Goal: Task Accomplishment & Management: Complete application form

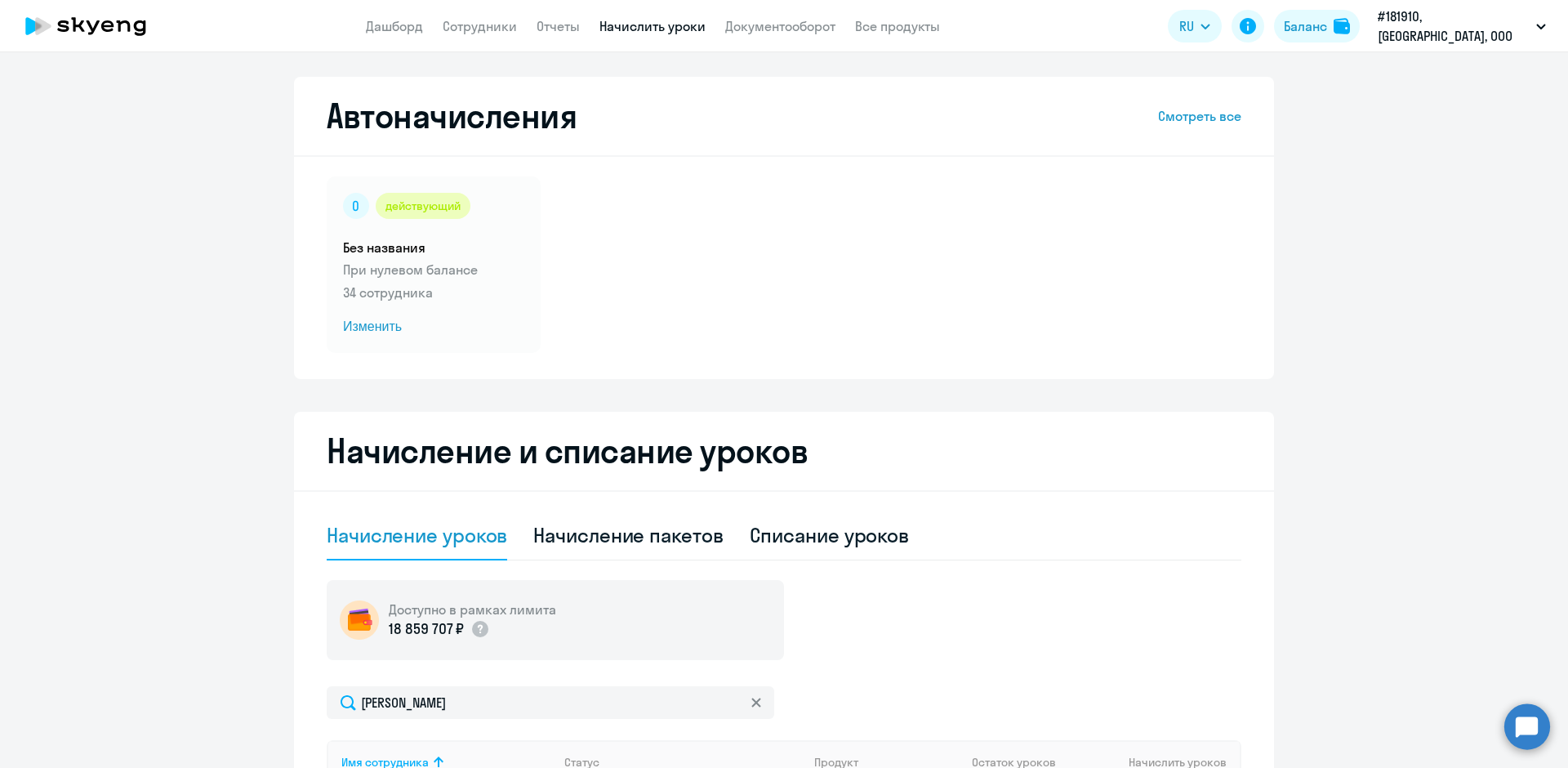
select select "10"
click at [496, 26] on link "Сотрудники" at bounding box center [480, 26] width 74 height 16
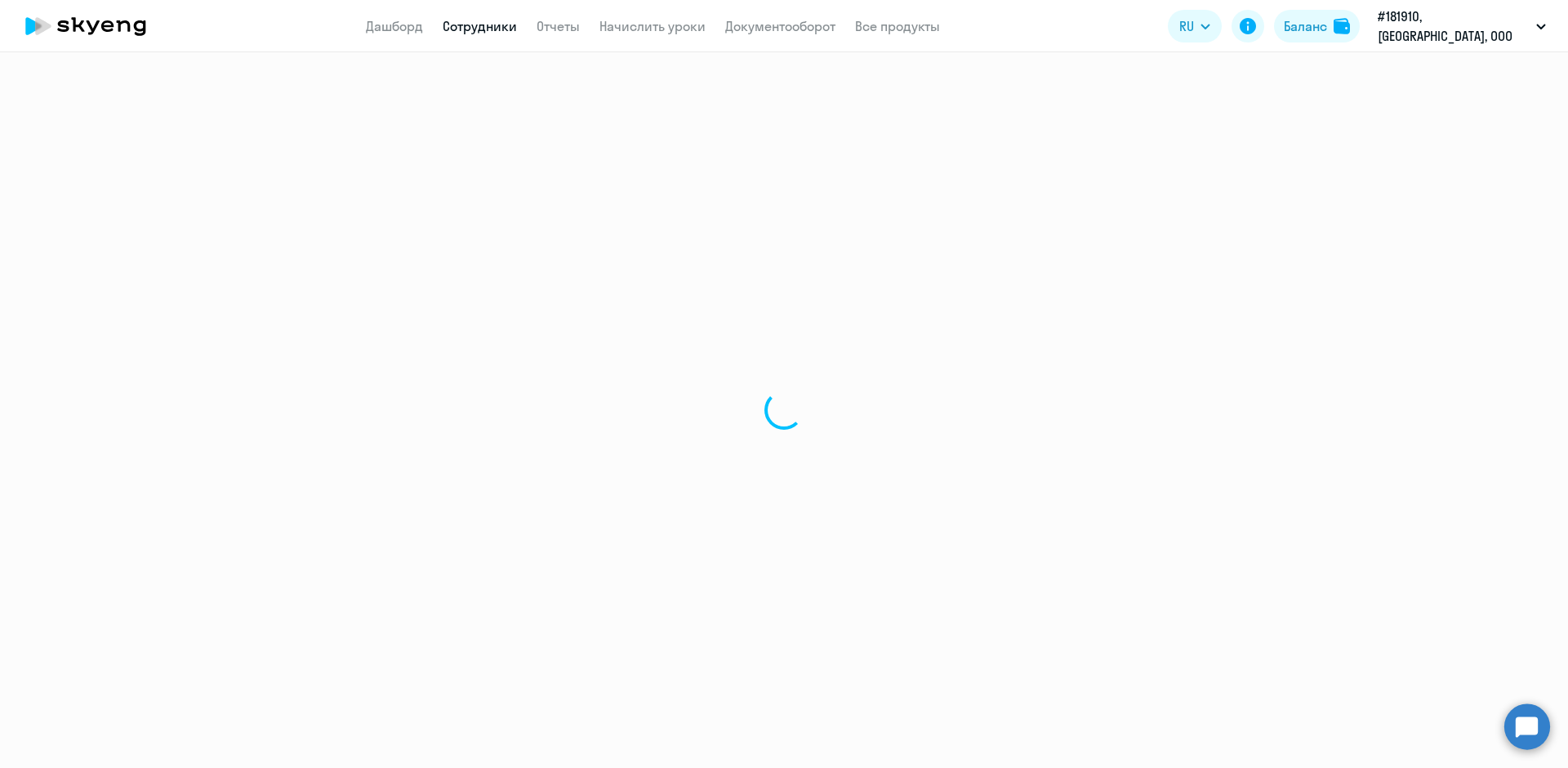
select select "30"
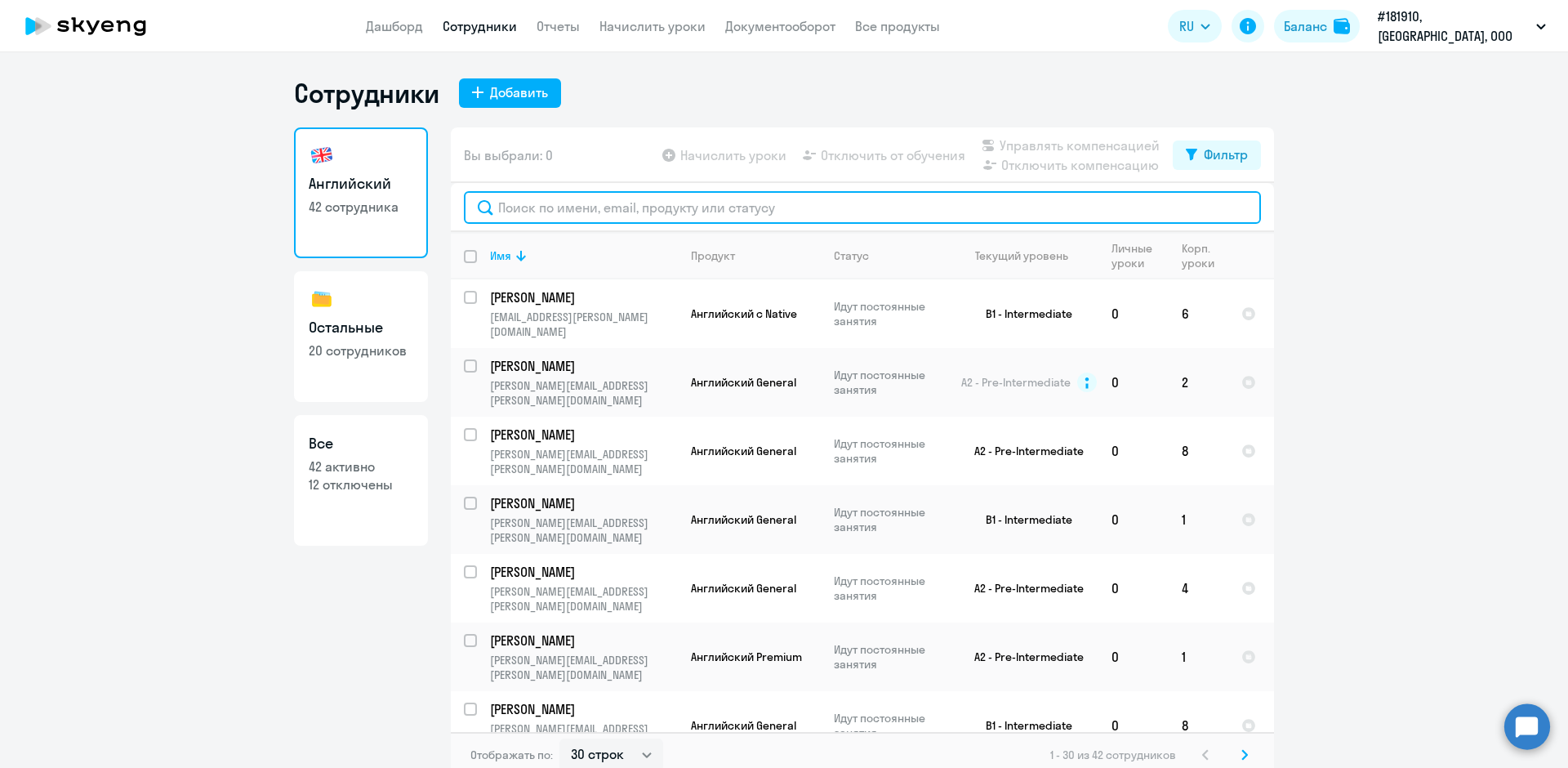
click at [537, 204] on input "text" at bounding box center [862, 208] width 797 height 32
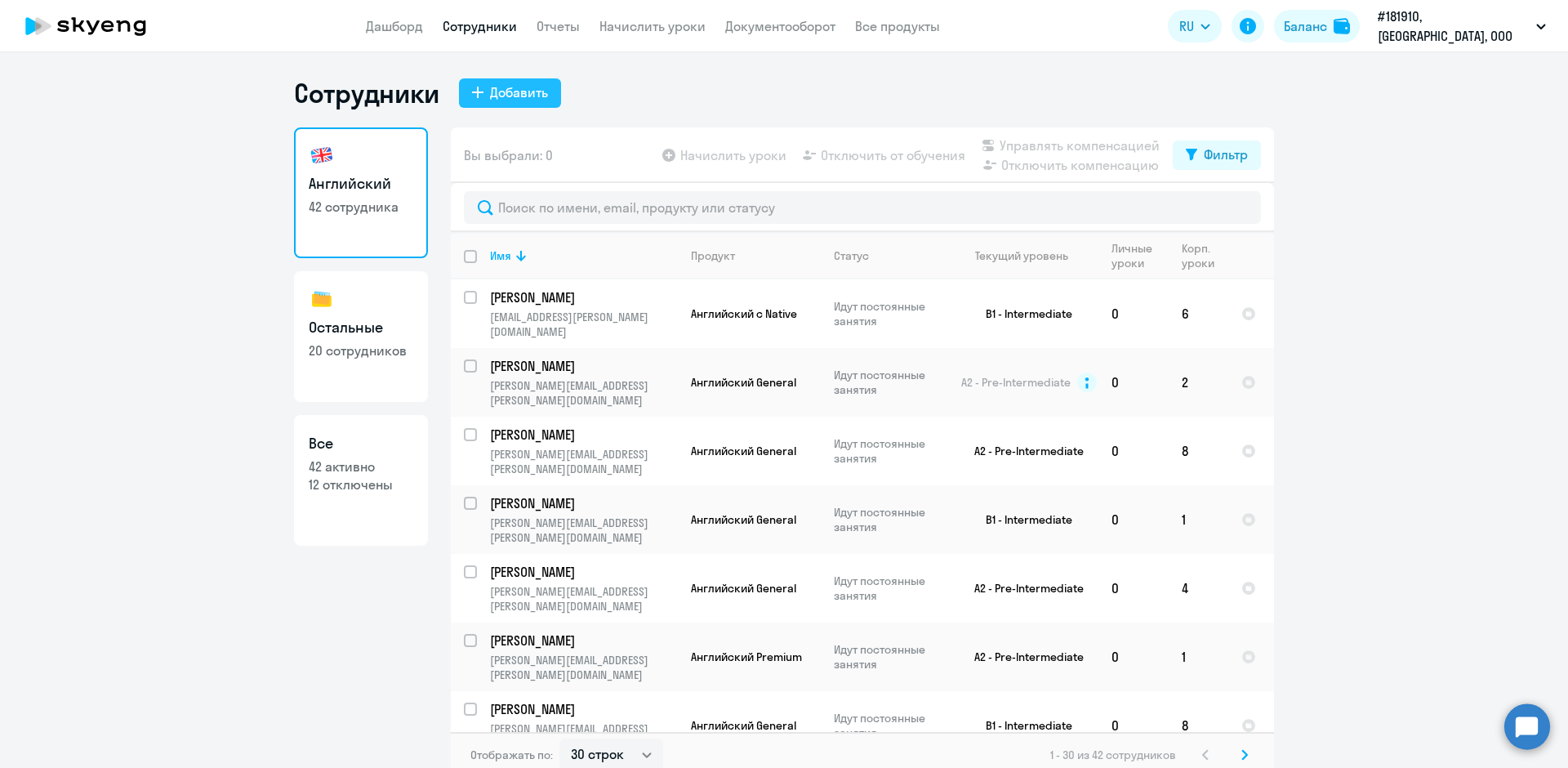
click at [472, 93] on icon at bounding box center [478, 92] width 11 height 11
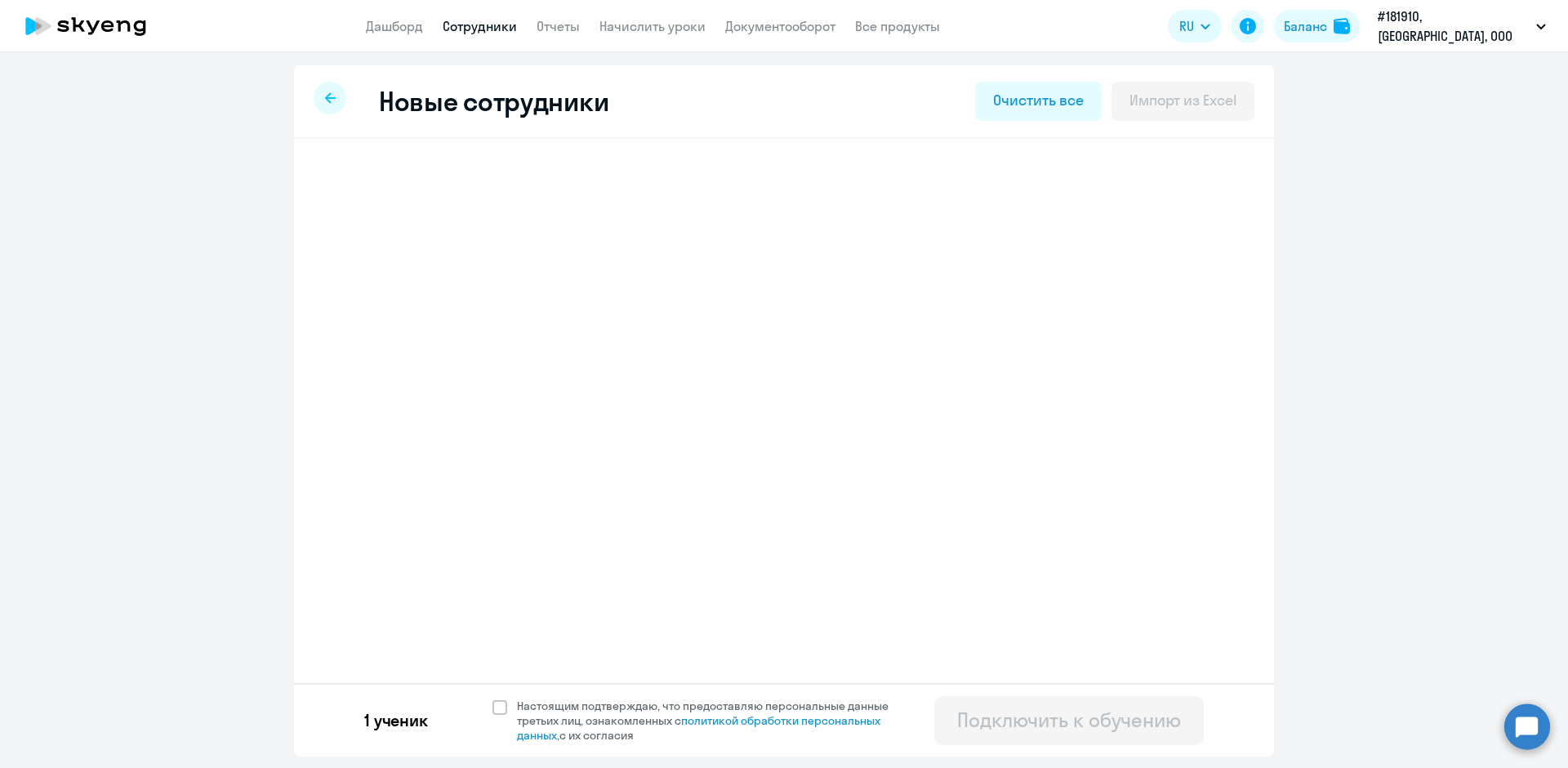
select select "english_adult_not_native_speaker"
select select "3"
click at [382, 255] on icon at bounding box center [383, 254] width 11 height 11
select select "english_adult_not_native_speaker"
select select "3"
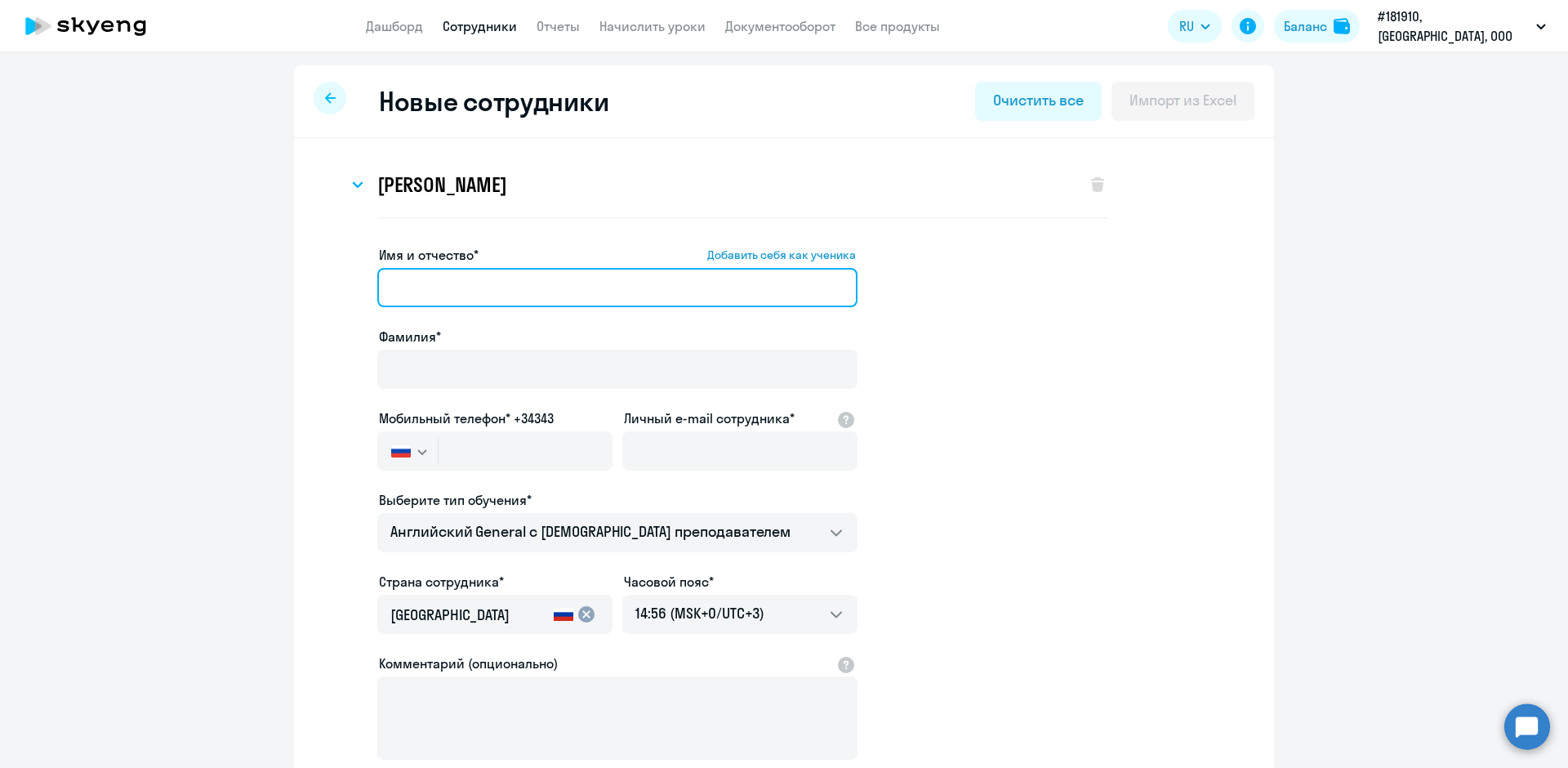
click at [384, 290] on input "Имя и отчество* Добавить себя как ученика" at bounding box center [617, 287] width 481 height 39
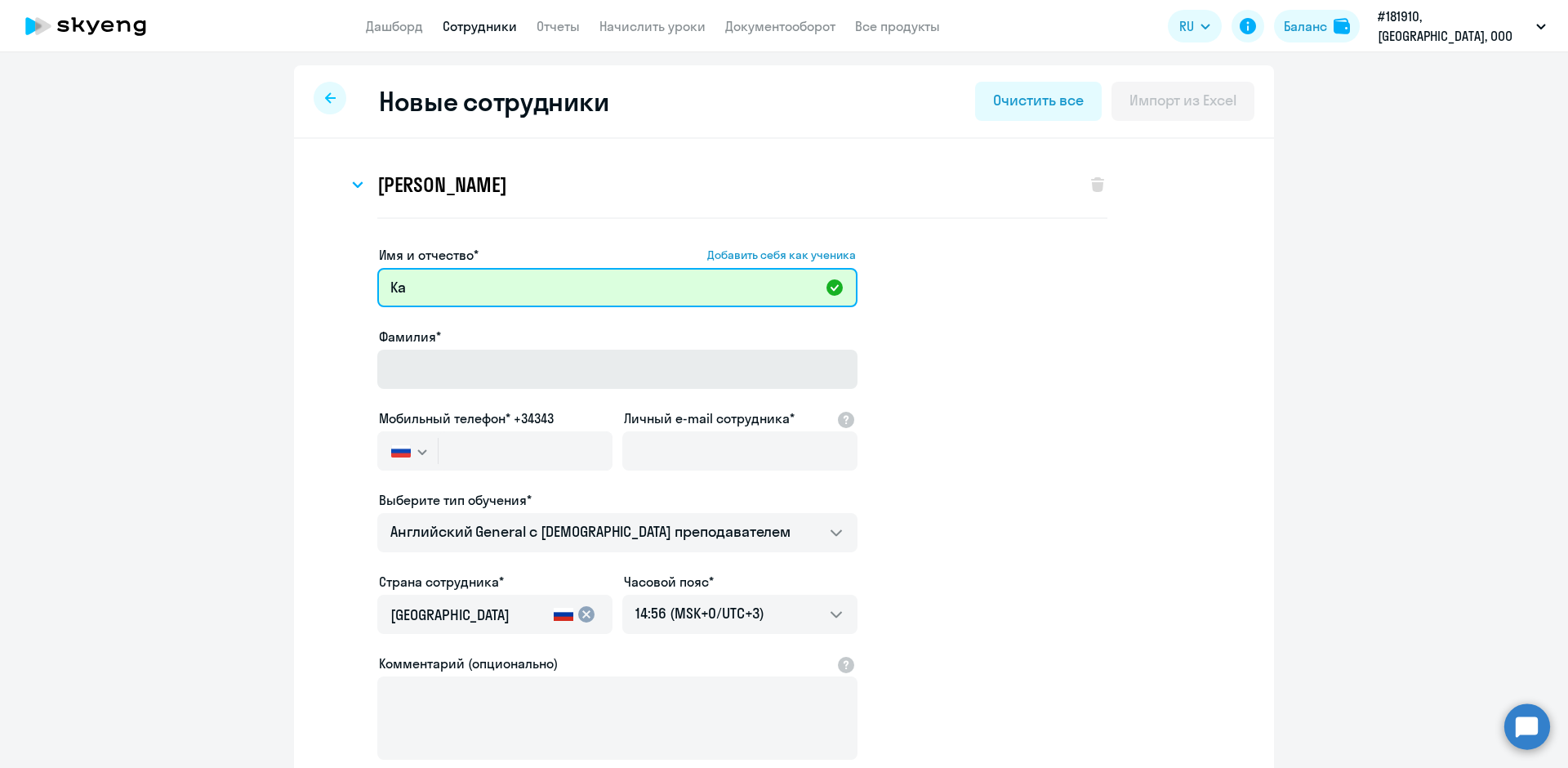
type input "[PERSON_NAME]"
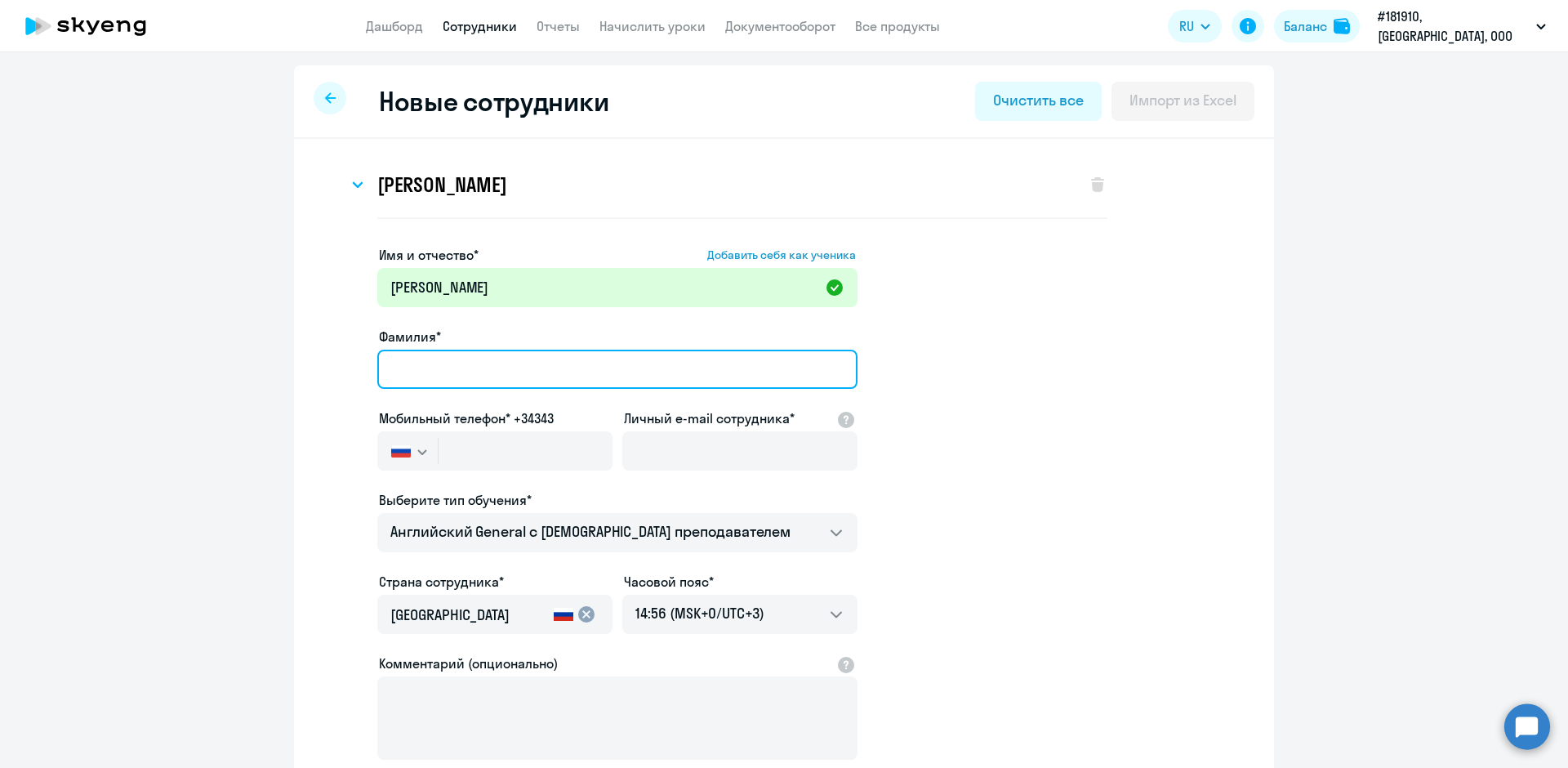
click at [397, 367] on input "Фамилия*" at bounding box center [617, 369] width 481 height 39
type input "[PERSON_NAME]"
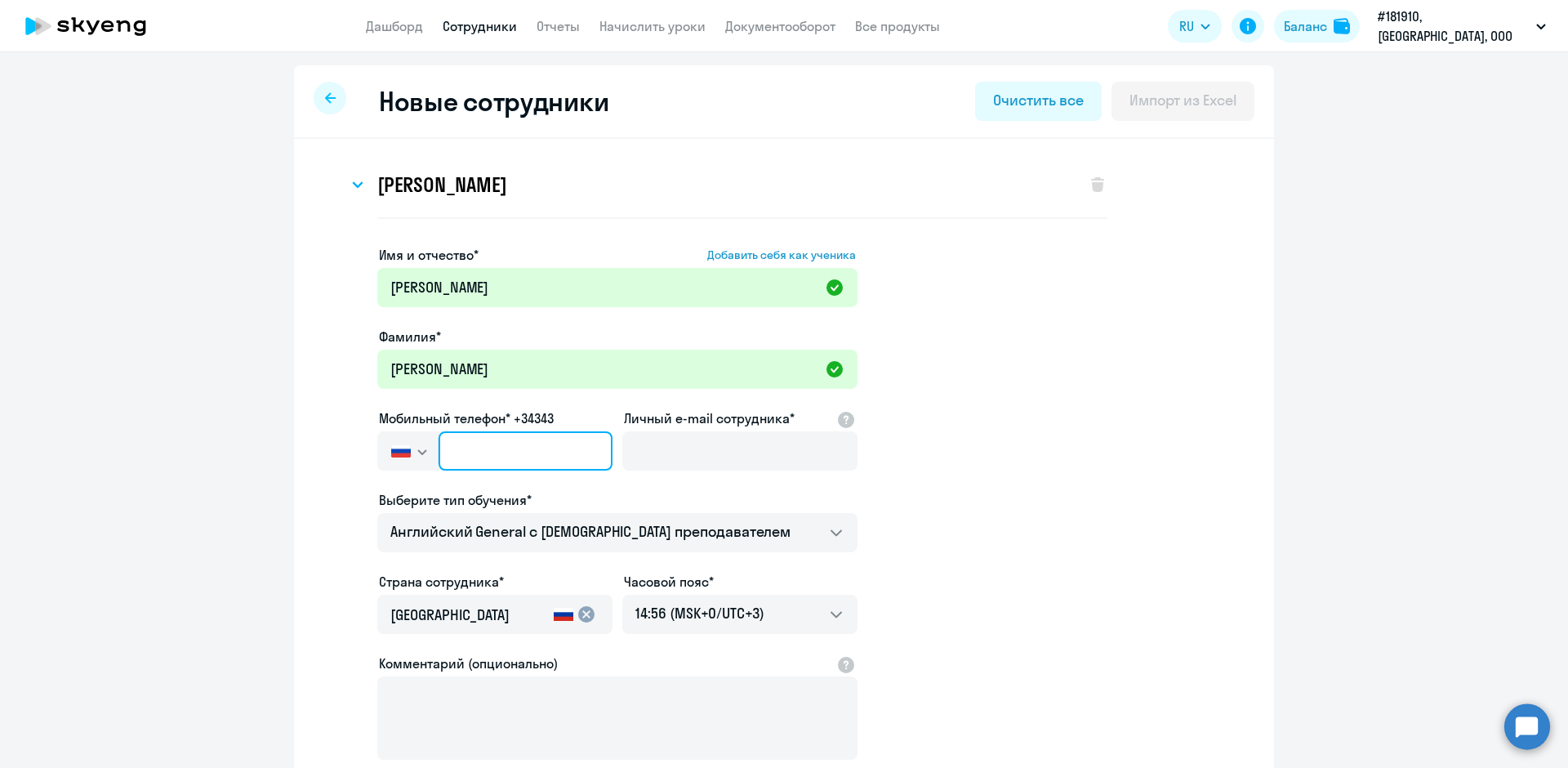
click at [446, 451] on input "text" at bounding box center [526, 450] width 174 height 39
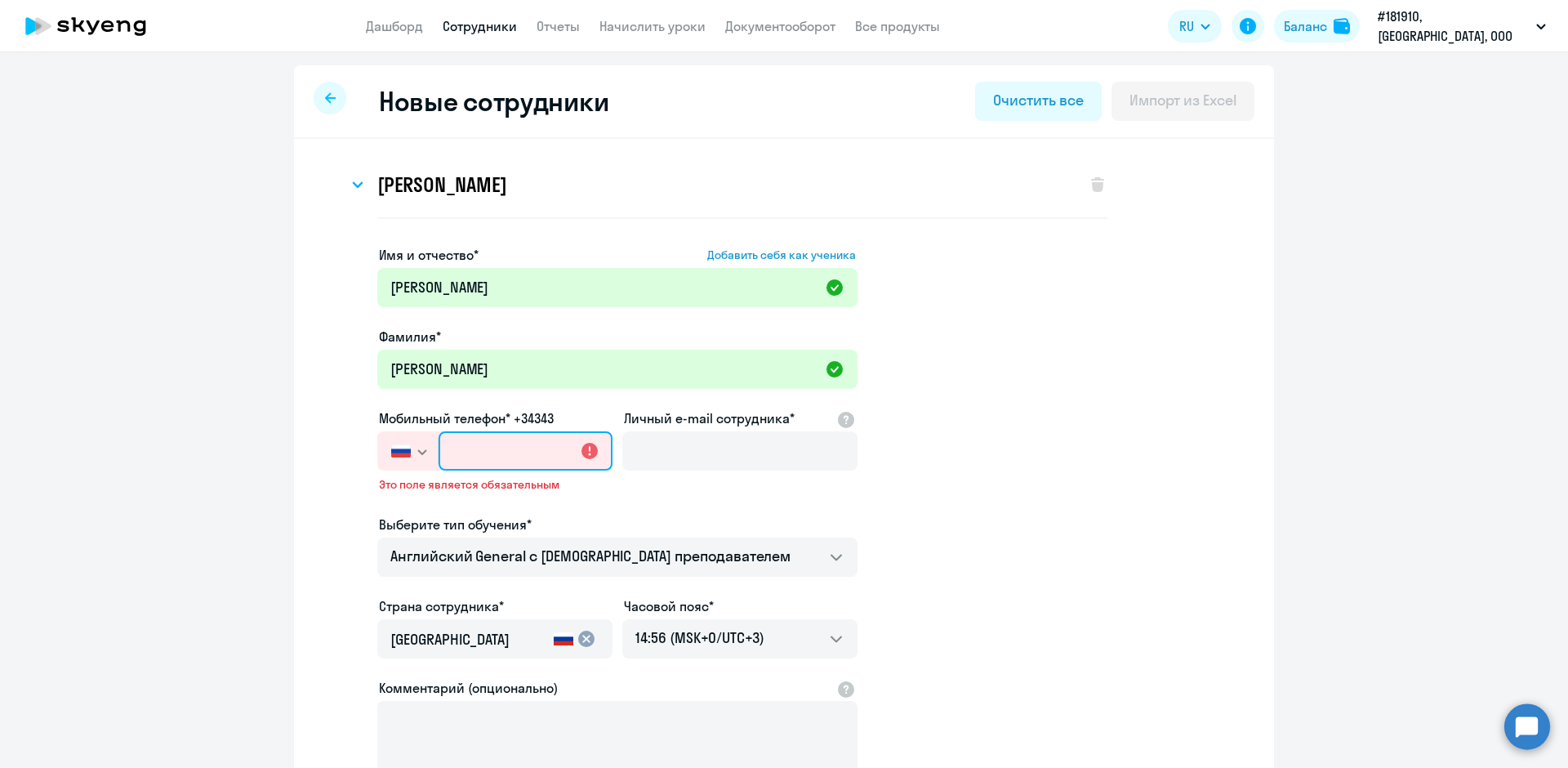
paste input "[PHONE_NUMBER]"
type input "[PHONE_NUMBER]"
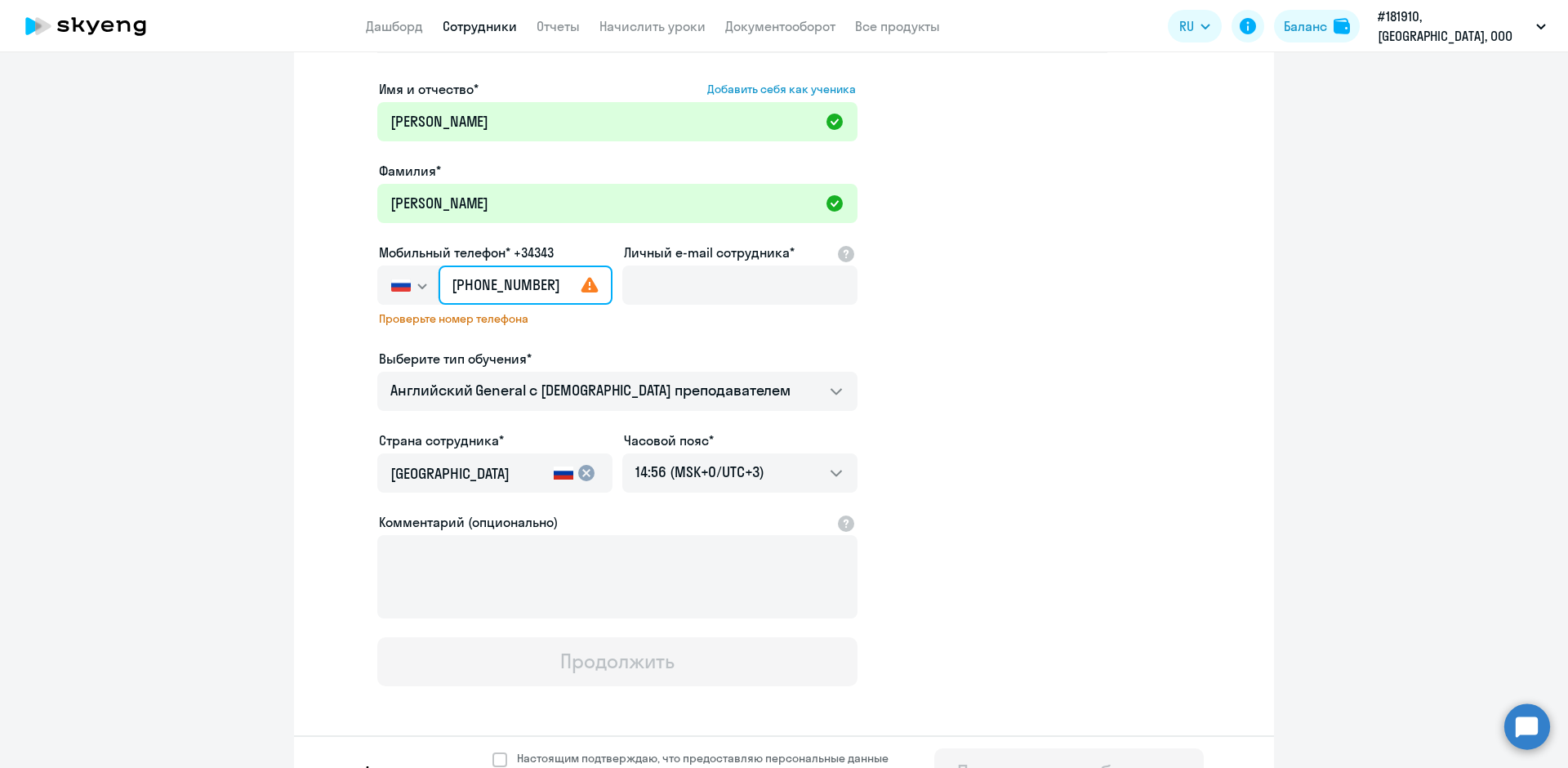
scroll to position [206, 0]
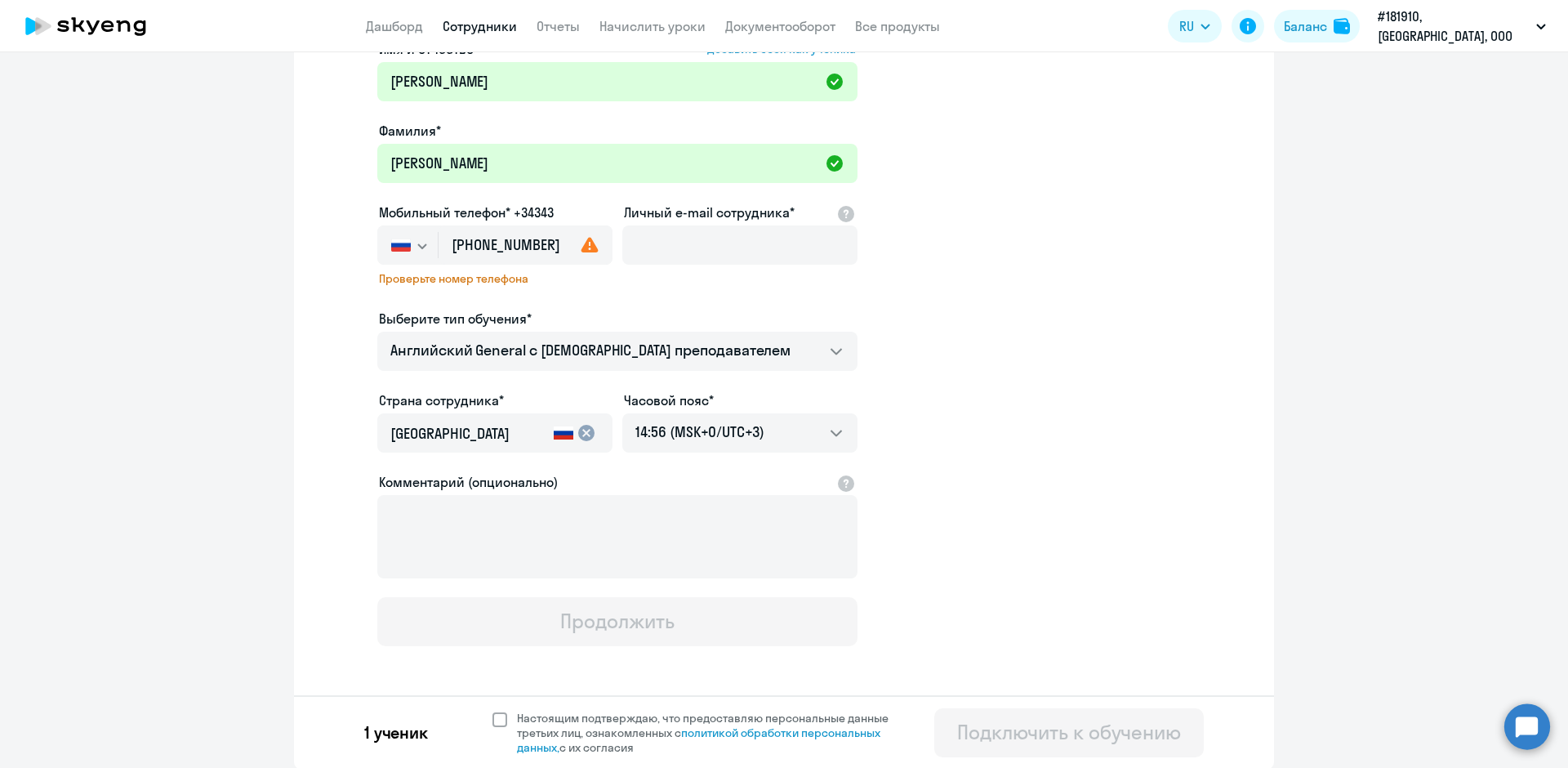
click at [493, 722] on span at bounding box center [501, 720] width 15 height 15
click at [492, 711] on input "Настоящим подтверждаю, что предоставляю персональные данные третьих лиц, ознако…" at bounding box center [492, 710] width 1 height 1
checkbox input "true"
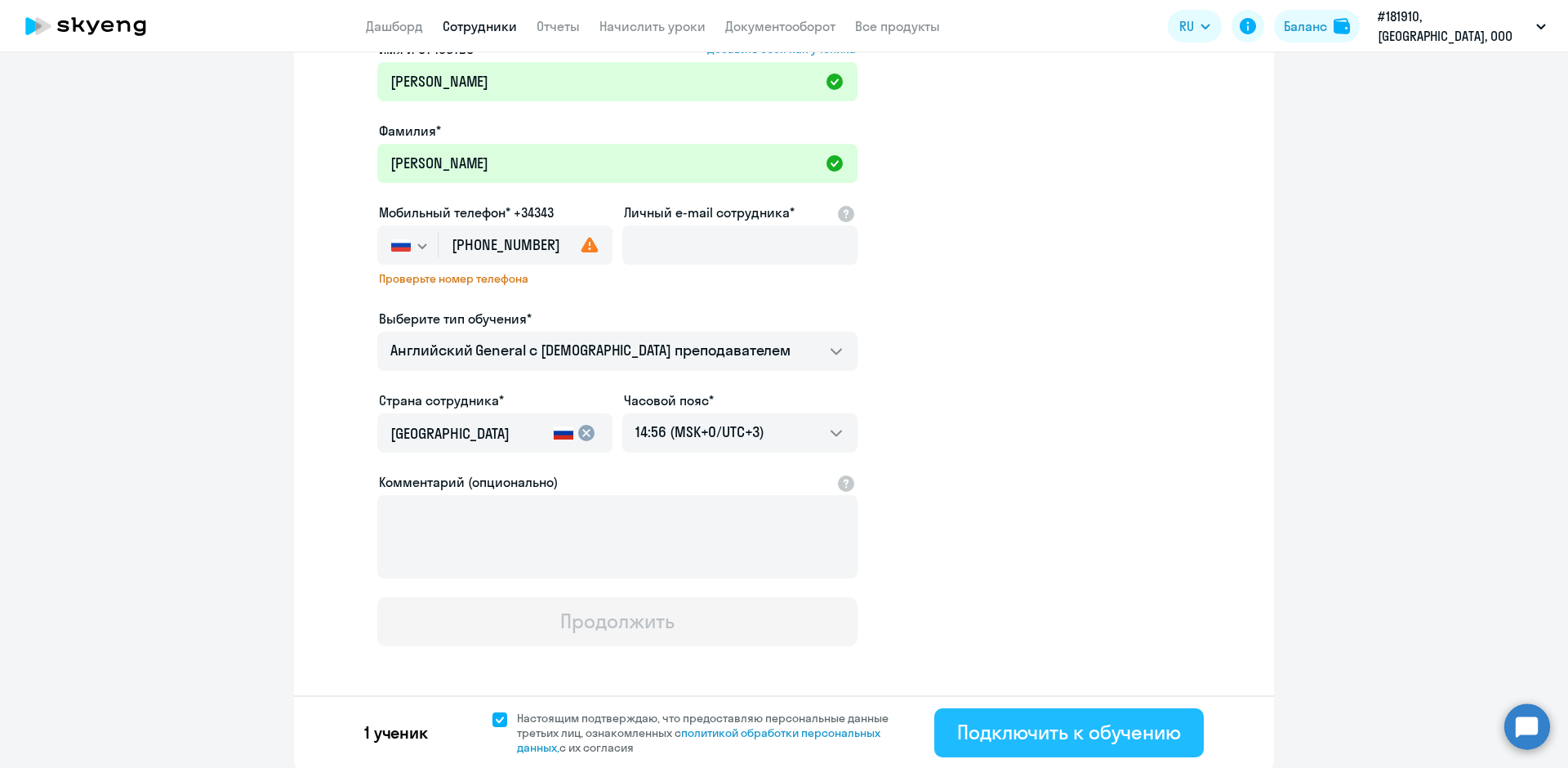
click at [1017, 723] on div "Подключить к обучению" at bounding box center [1069, 732] width 224 height 27
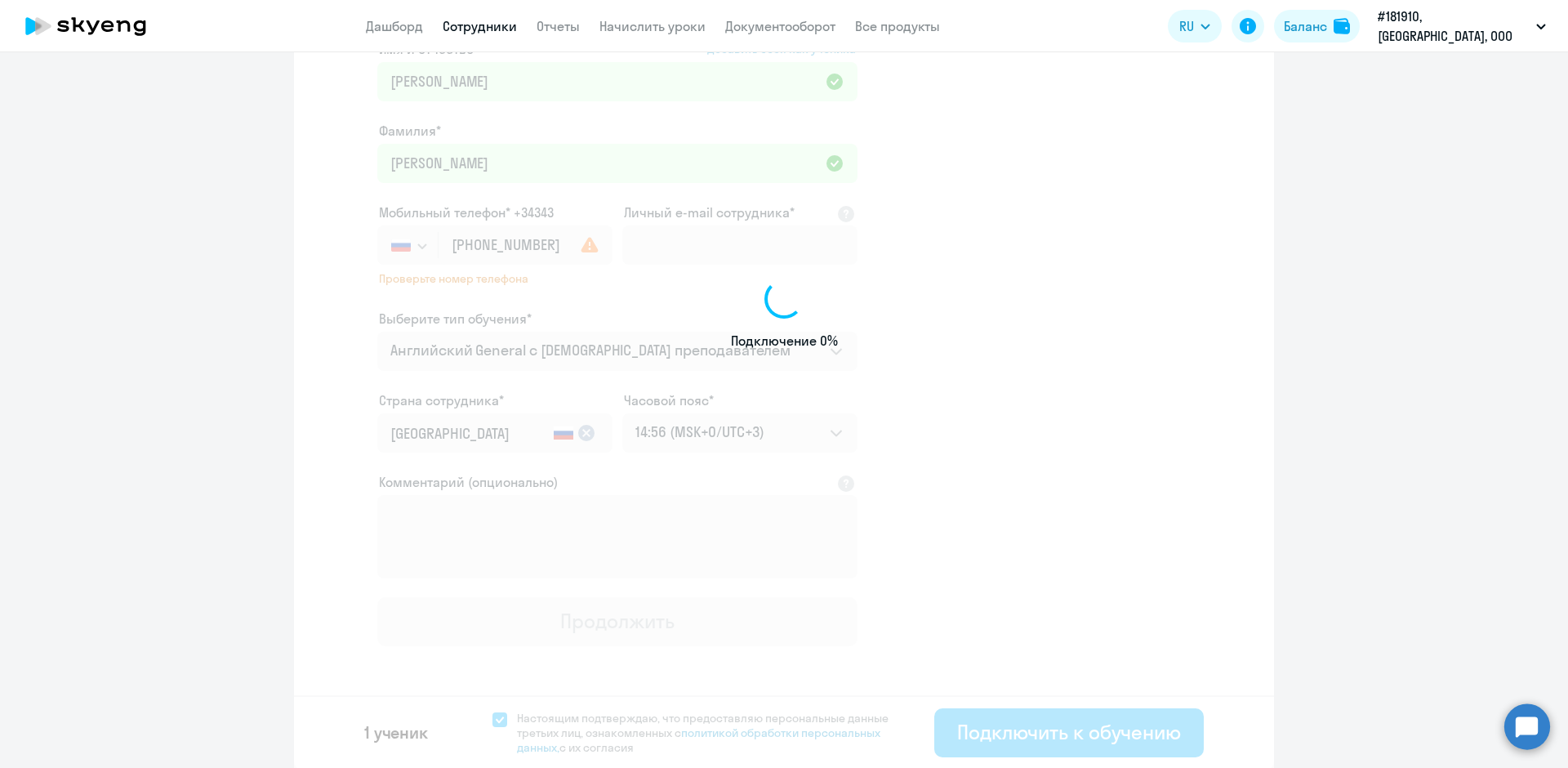
select select "english_adult_not_native_speaker"
select select "3"
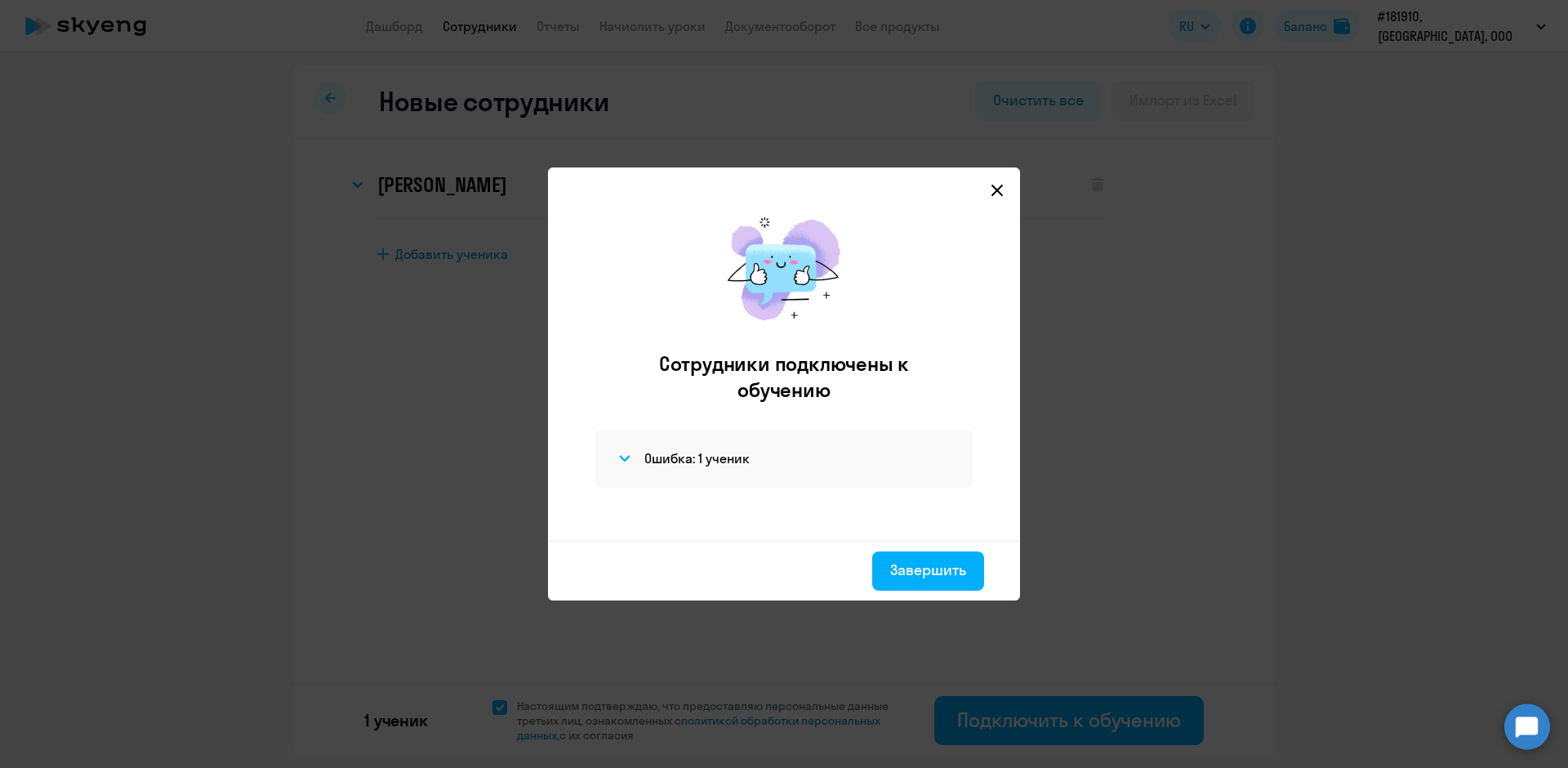
scroll to position [0, 0]
